Goal: Transaction & Acquisition: Purchase product/service

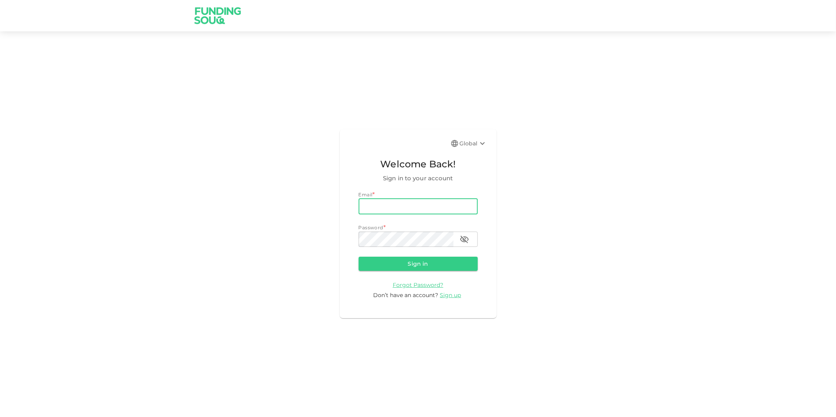
click at [405, 210] on input "email" at bounding box center [418, 207] width 119 height 16
type input "ahmed-omar@live.co.uk"
click at [359, 257] on button "Sign in" at bounding box center [418, 264] width 119 height 14
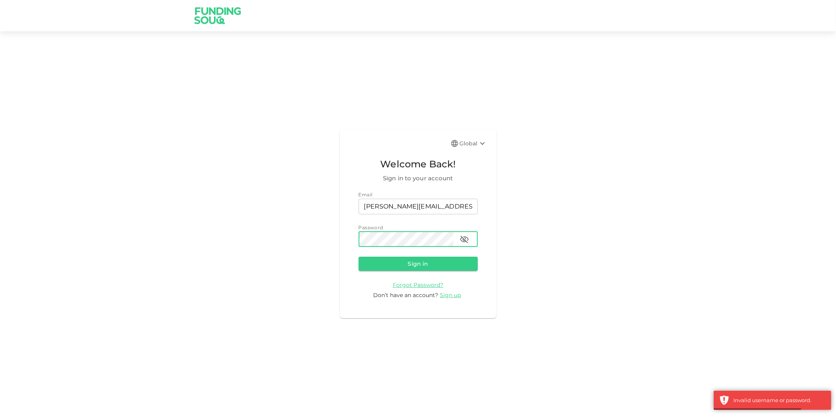
click at [469, 238] on button "button" at bounding box center [465, 240] width 16 height 16
click at [332, 239] on div "Global Welcome Back! Sign in to your account Email email ahmed-omar@live.co.uk …" at bounding box center [418, 224] width 836 height 366
click at [359, 257] on button "Sign in" at bounding box center [418, 264] width 119 height 14
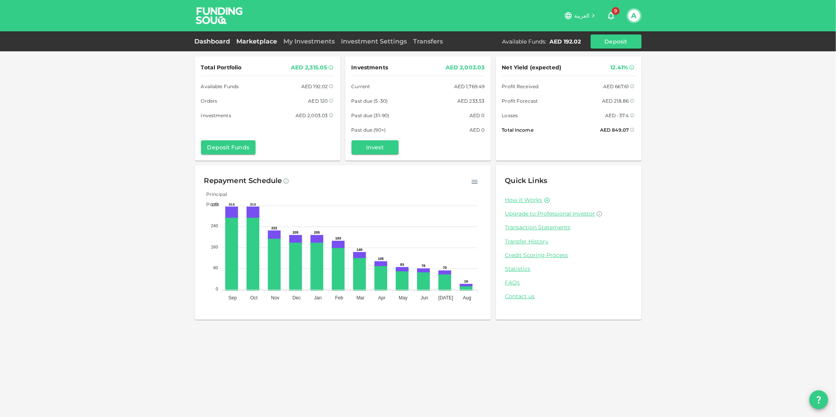
click at [260, 42] on link "Marketplace" at bounding box center [257, 41] width 47 height 7
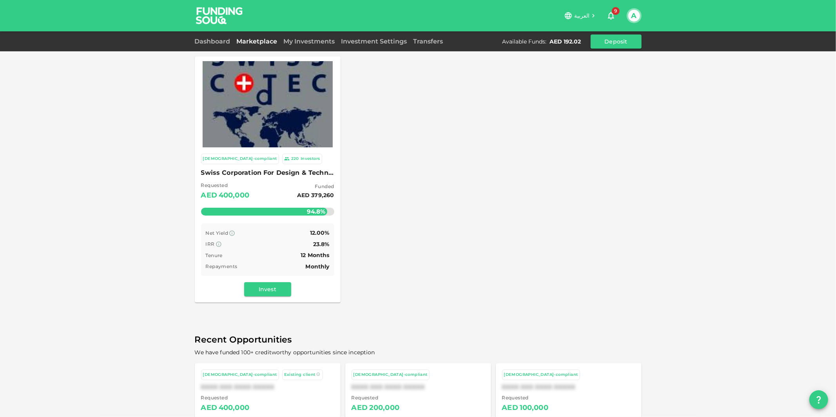
click at [283, 103] on img at bounding box center [268, 104] width 130 height 130
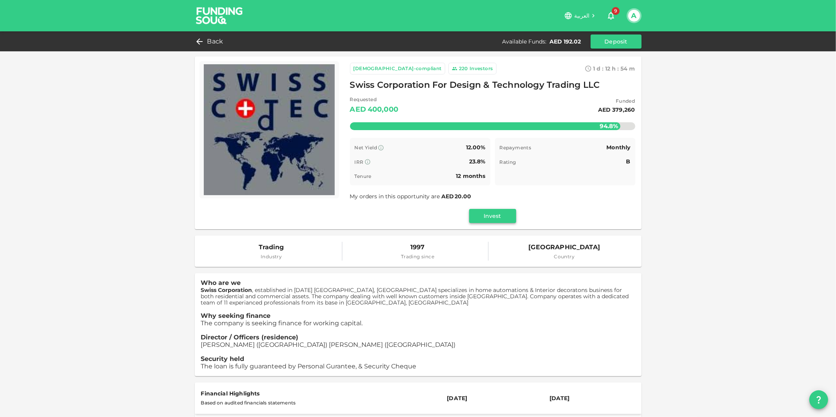
click at [490, 217] on button "Invest" at bounding box center [492, 216] width 47 height 14
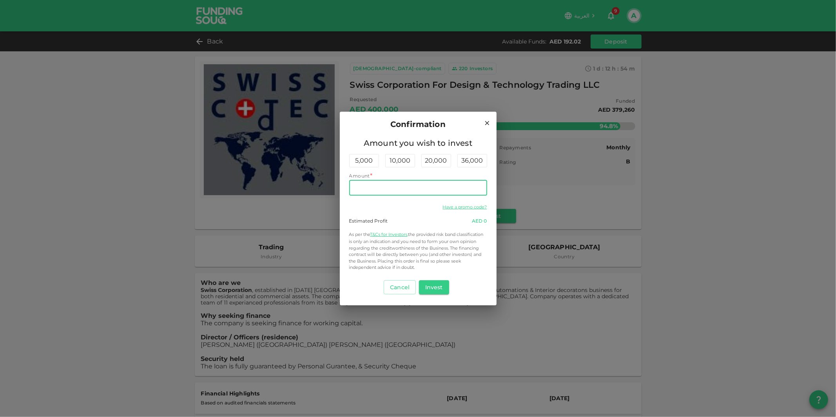
click at [390, 186] on input "Amount" at bounding box center [418, 188] width 138 height 16
type input "190"
click at [441, 286] on button "Invest" at bounding box center [434, 287] width 30 height 14
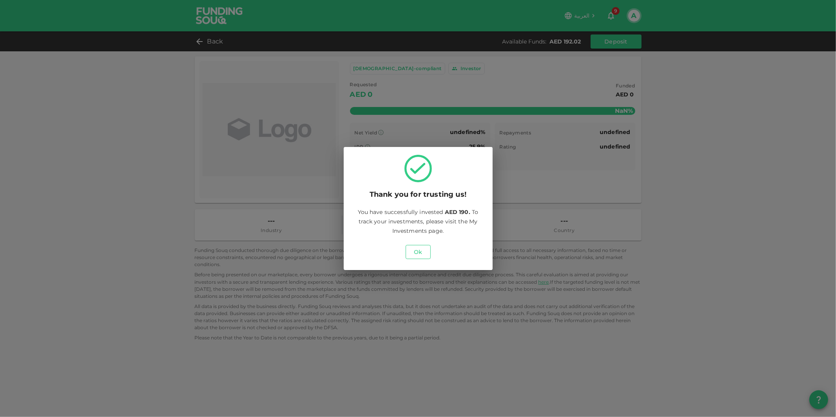
click at [417, 249] on button "Ok" at bounding box center [418, 252] width 25 height 14
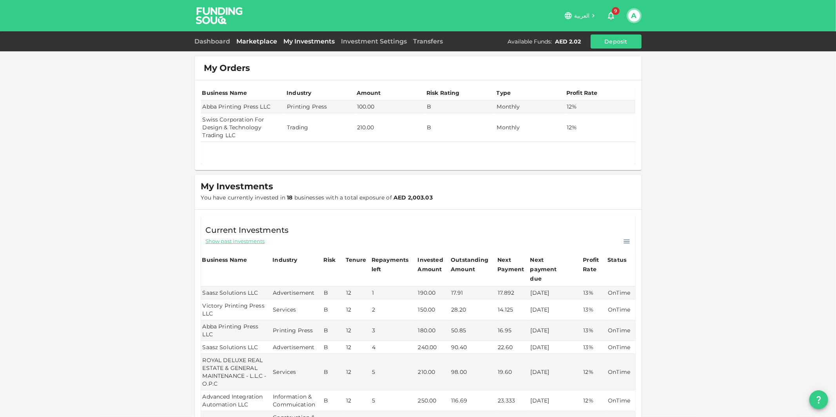
click at [255, 41] on link "Marketplace" at bounding box center [257, 41] width 47 height 7
